Goal: Task Accomplishment & Management: Use online tool/utility

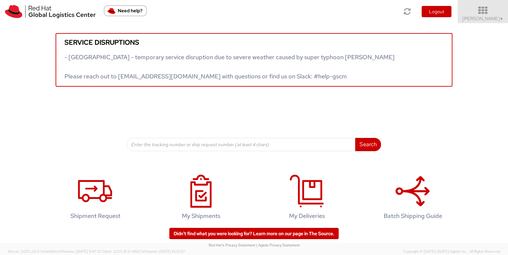
click at [488, 19] on span "Toshi Mongla ▼" at bounding box center [482, 19] width 41 height 6
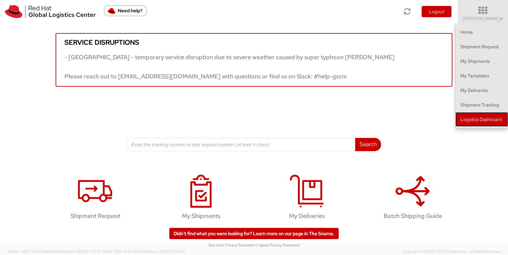
click at [481, 123] on link "Logistics Dashboard" at bounding box center [481, 119] width 53 height 15
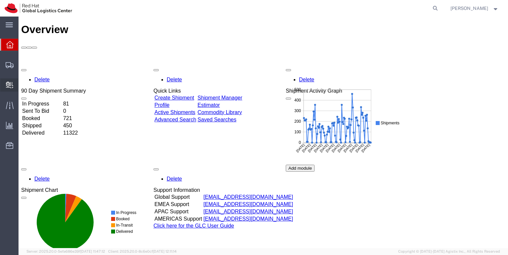
click at [0, 0] on span "Create Delivery" at bounding box center [0, 0] width 0 height 0
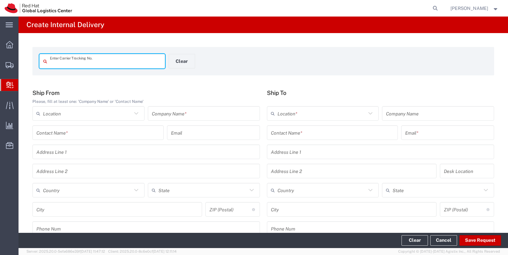
click at [50, 62] on input "text" at bounding box center [105, 62] width 111 height 12
type input "20893404324"
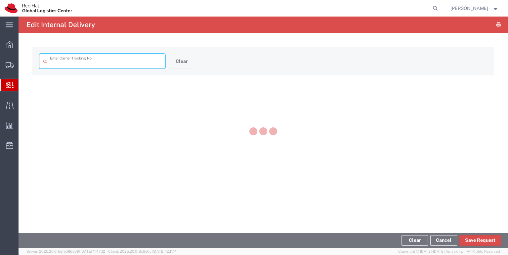
type input "20893404324"
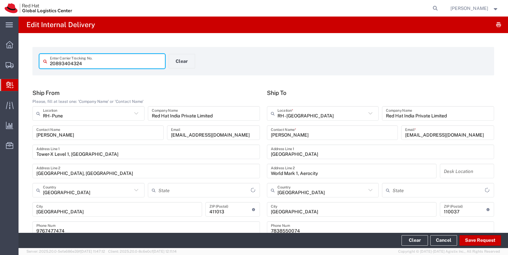
type input "Your Packaging"
type input "Mahārāshtra"
type input "Delhi"
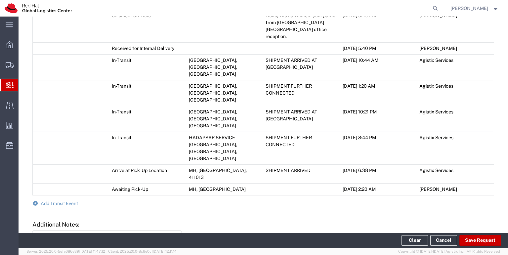
scroll to position [369, 0]
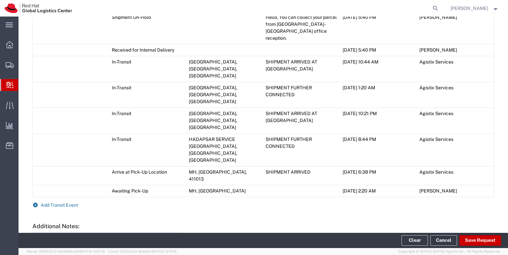
click at [65, 202] on span "Add Transit Event" at bounding box center [59, 204] width 37 height 5
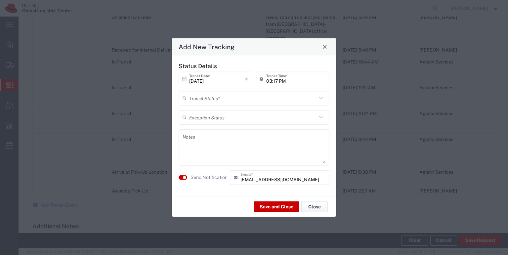
click at [322, 97] on icon at bounding box center [321, 98] width 9 height 9
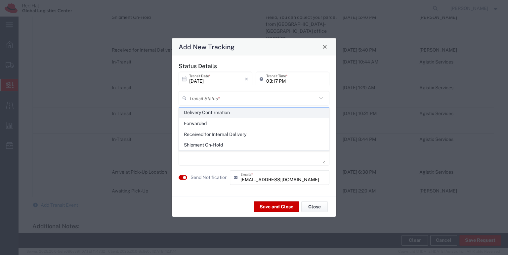
click at [261, 113] on span "Delivery Confirmation" at bounding box center [253, 112] width 149 height 10
type input "Delivery Confirmation"
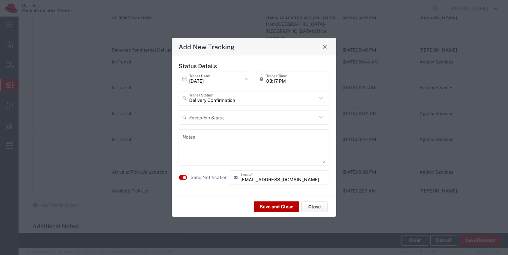
click at [276, 211] on button "Save and Close" at bounding box center [276, 206] width 45 height 11
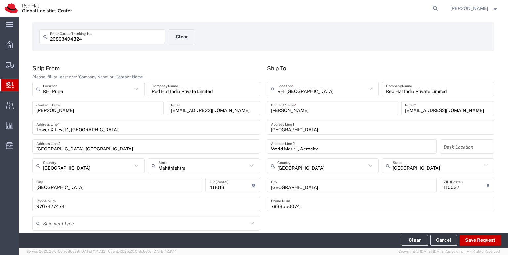
scroll to position [0, 0]
